Goal: Task Accomplishment & Management: Manage account settings

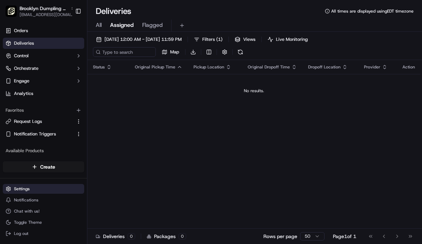
click at [37, 193] on html "Brooklyn Dumpling - Garden City [EMAIL_ADDRESS][DOMAIN_NAME] Toggle Sidebar Ord…" at bounding box center [211, 122] width 422 height 244
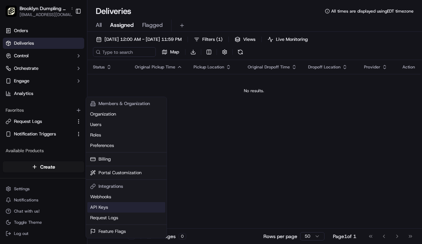
click at [122, 209] on link "API Keys" at bounding box center [126, 207] width 78 height 10
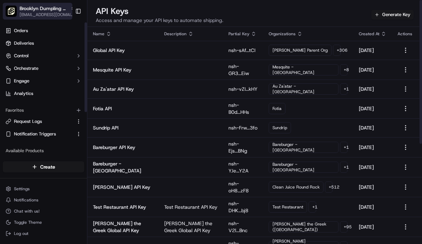
click at [62, 10] on div "Brooklyn Dumpling - [GEOGRAPHIC_DATA]" at bounding box center [48, 8] width 56 height 7
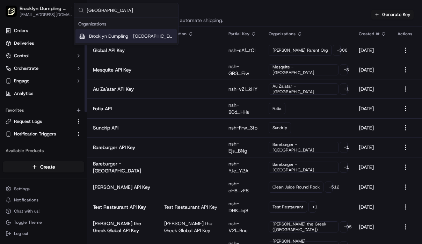
type input "east villa"
click at [109, 31] on div "Brooklyn Dumpling - [GEOGRAPHIC_DATA]" at bounding box center [125, 36] width 101 height 14
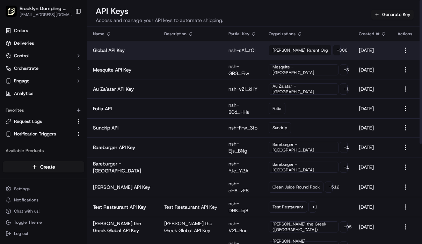
click at [243, 52] on p "nsh-sAf...tCI" at bounding box center [242, 50] width 29 height 7
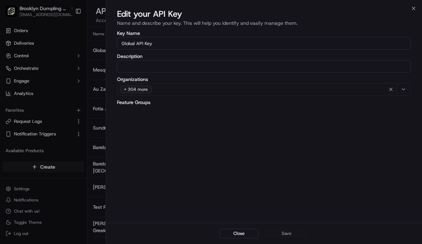
click at [189, 153] on div "Key Name Global API Key Description Organizations + 304 more Feature Groups" at bounding box center [264, 125] width 316 height 193
click at [413, 10] on icon "button" at bounding box center [414, 9] width 6 height 6
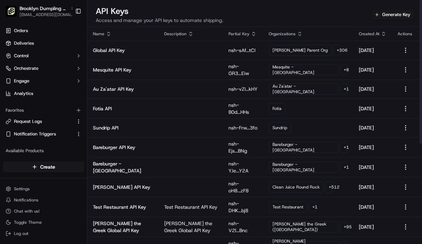
click at [285, 22] on div "API Keys Access and manage your API keys to automate shipping. Generate Key" at bounding box center [254, 16] width 335 height 21
click at [43, 30] on link "Orders" at bounding box center [43, 30] width 81 height 11
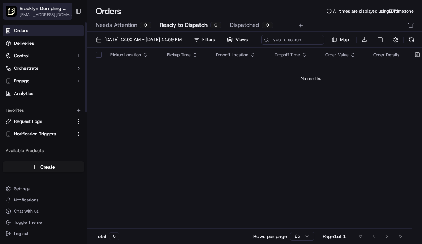
click at [46, 11] on span "Brooklyn Dumpling - [GEOGRAPHIC_DATA]" at bounding box center [44, 8] width 48 height 7
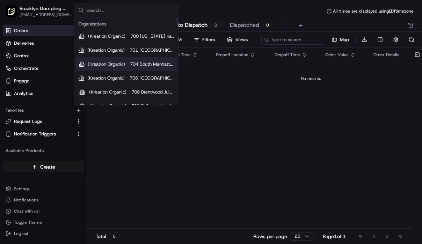
click at [246, 114] on div "Pickup Location Pickup Time Dropoff Location Dropoff Time Order Value Order Det…" at bounding box center [310, 138] width 447 height 181
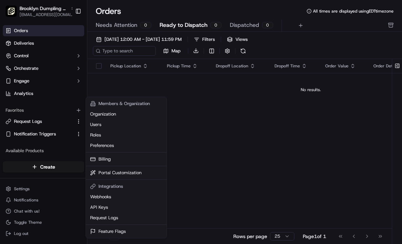
click at [65, 190] on html "Brooklyn Dumpling - East Village onboard@lunchbox.io Toggle Sidebar Orders Deli…" at bounding box center [201, 122] width 402 height 244
drag, startPoint x: 152, startPoint y: 172, endPoint x: 44, endPoint y: 189, distance: 109.6
click at [44, 189] on html "Brooklyn Dumpling - East Village onboard@lunchbox.io Toggle Sidebar Orders Deli…" at bounding box center [201, 122] width 402 height 244
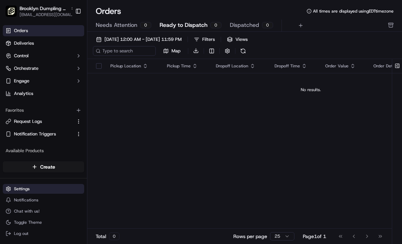
click at [52, 190] on html "Brooklyn Dumpling - East Village onboard@lunchbox.io Toggle Sidebar Orders Deli…" at bounding box center [201, 122] width 402 height 244
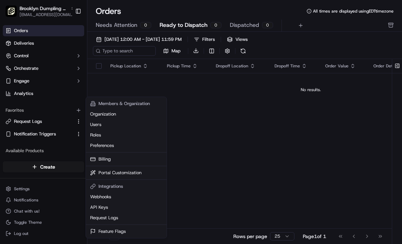
drag, startPoint x: 44, startPoint y: 189, endPoint x: 249, endPoint y: 198, distance: 205.6
click at [249, 198] on html "Brooklyn Dumpling - East Village onboard@lunchbox.io Toggle Sidebar Orders Deli…" at bounding box center [201, 122] width 402 height 244
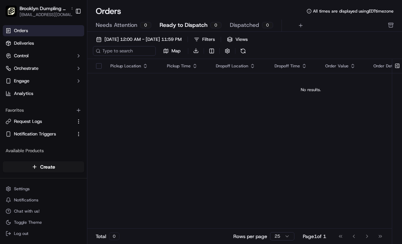
click at [24, 191] on html "Brooklyn Dumpling - East Village onboard@lunchbox.io Toggle Sidebar Orders Deli…" at bounding box center [201, 122] width 402 height 244
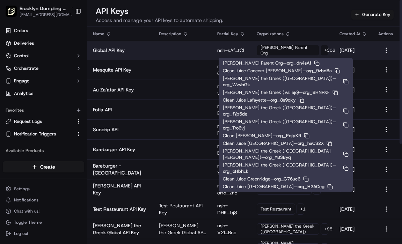
click at [321, 53] on div "+ 306" at bounding box center [325, 50] width 8 height 11
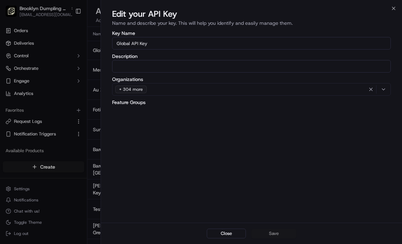
click at [244, 87] on div "+ 304 more" at bounding box center [251, 89] width 275 height 10
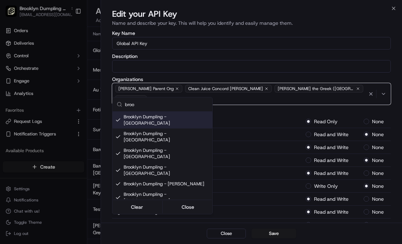
type input "broo"
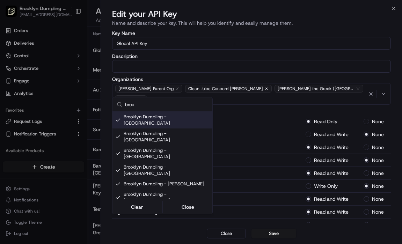
click at [393, 7] on div at bounding box center [201, 122] width 402 height 244
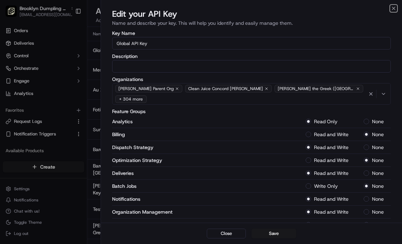
click at [393, 7] on icon "button" at bounding box center [394, 9] width 6 height 6
